Goal: Submit feedback/report problem

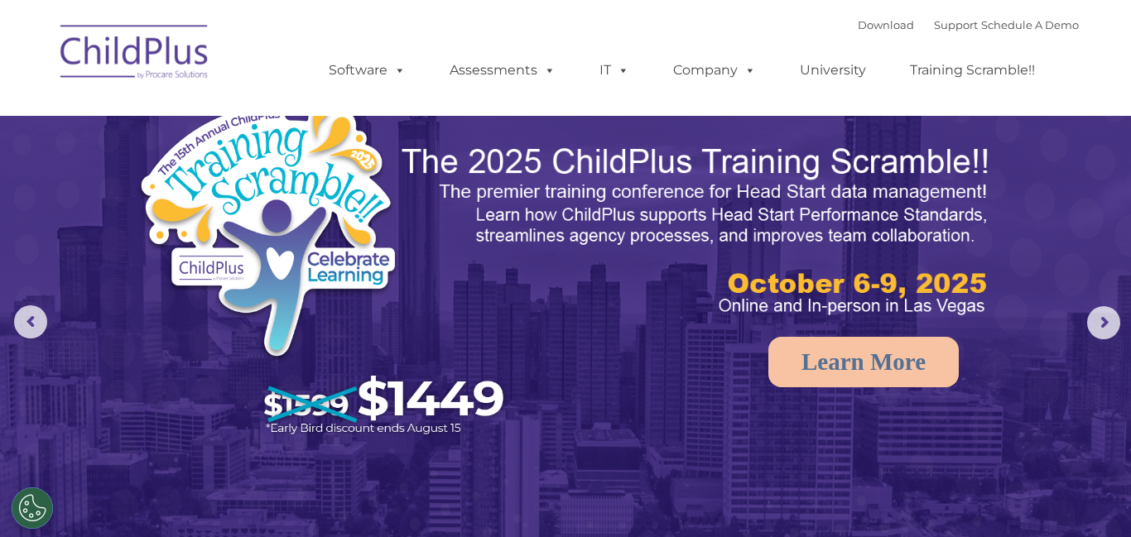
select select "MEDIUM"
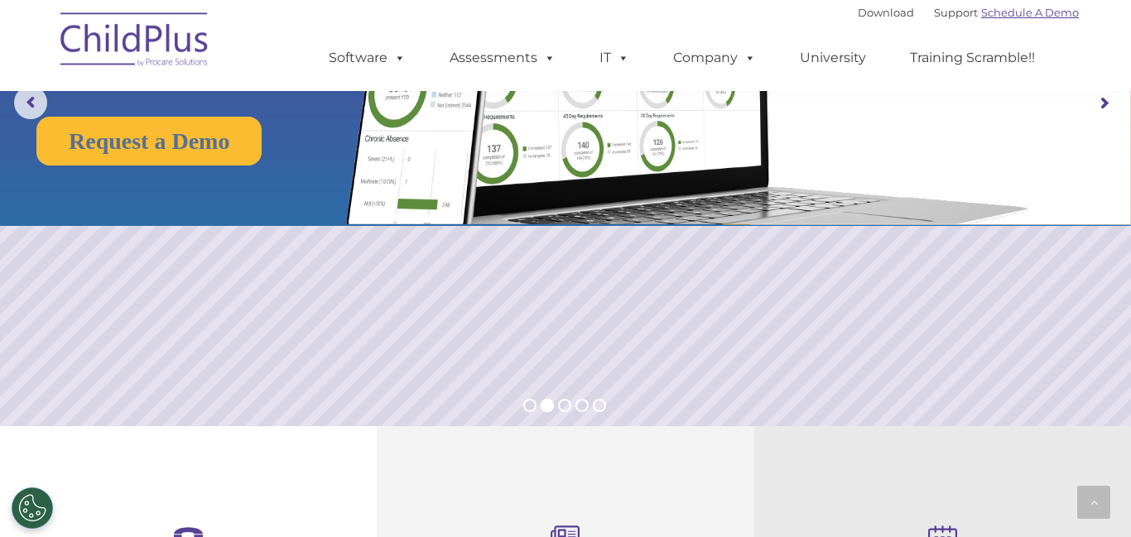
scroll to position [790, 0]
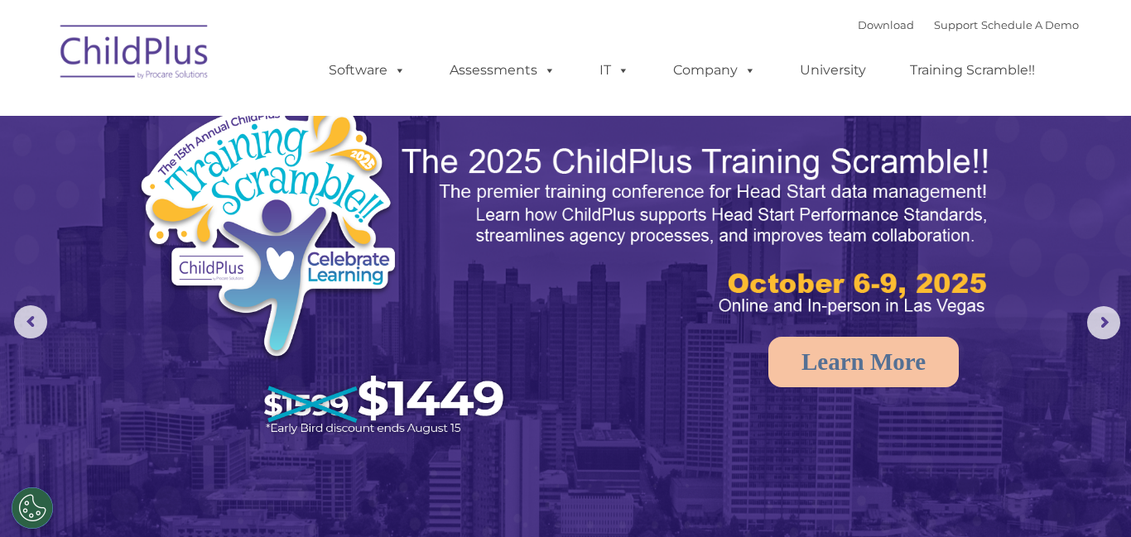
select select "MEDIUM"
